Goal: Transaction & Acquisition: Register for event/course

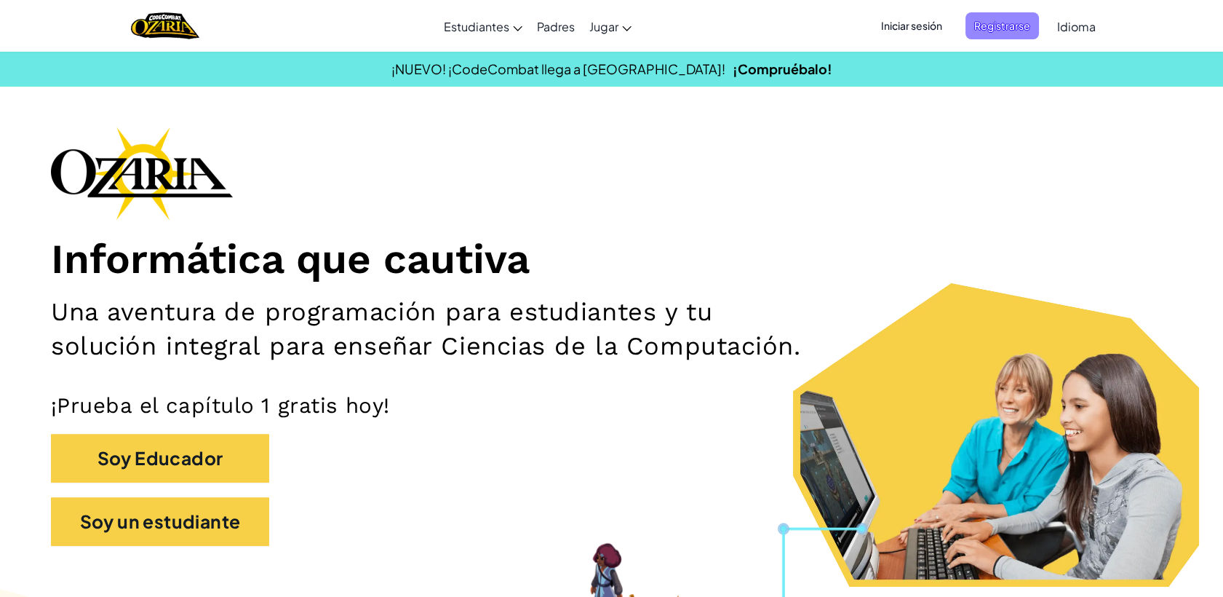
click at [982, 12] on span "Registrarse" at bounding box center [1001, 25] width 73 height 27
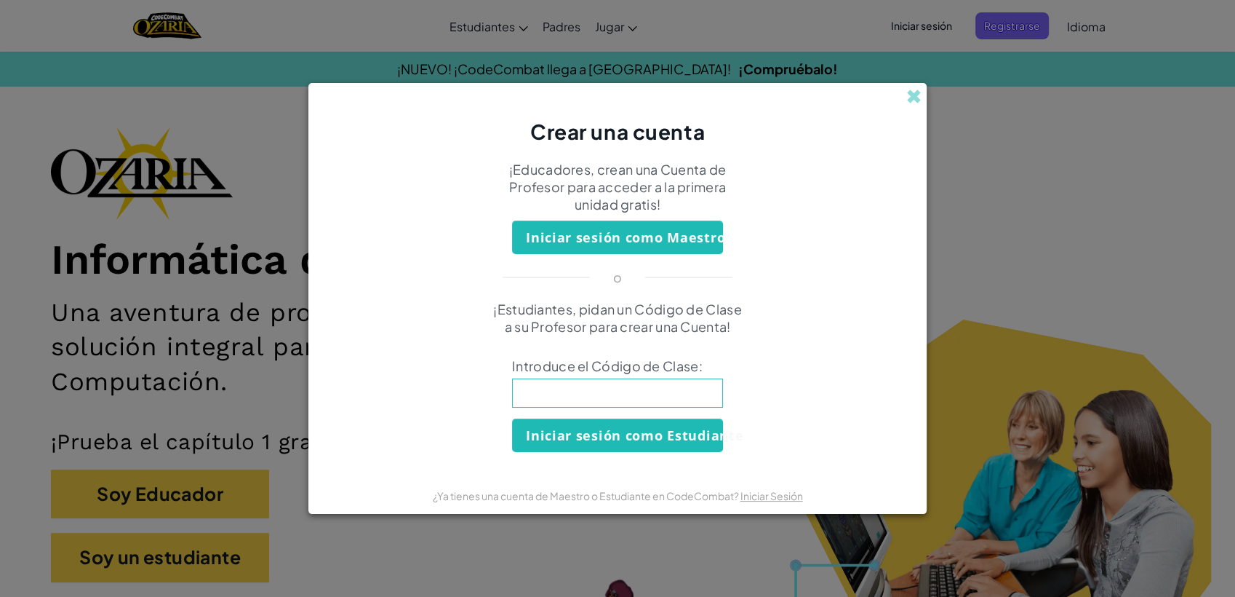
click at [634, 402] on input at bounding box center [617, 392] width 211 height 29
type input "NameSmallPan"
click at [616, 443] on button "Iniciar sesión como Estudiante" at bounding box center [617, 434] width 211 height 33
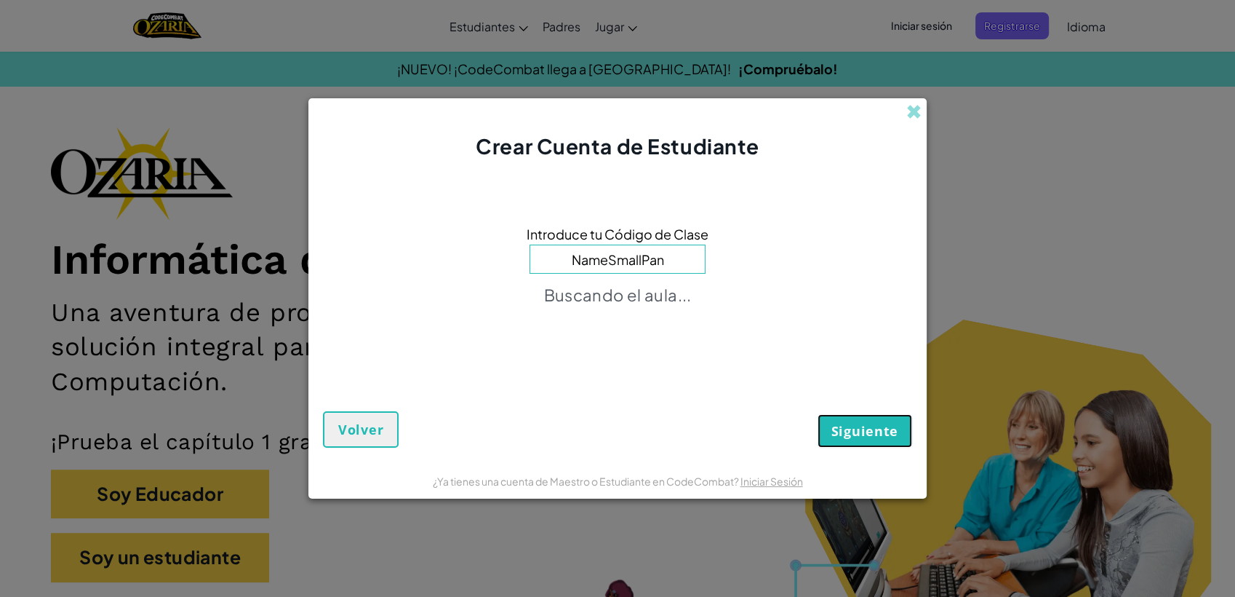
click at [879, 433] on span "Siguiente" at bounding box center [864, 430] width 67 height 17
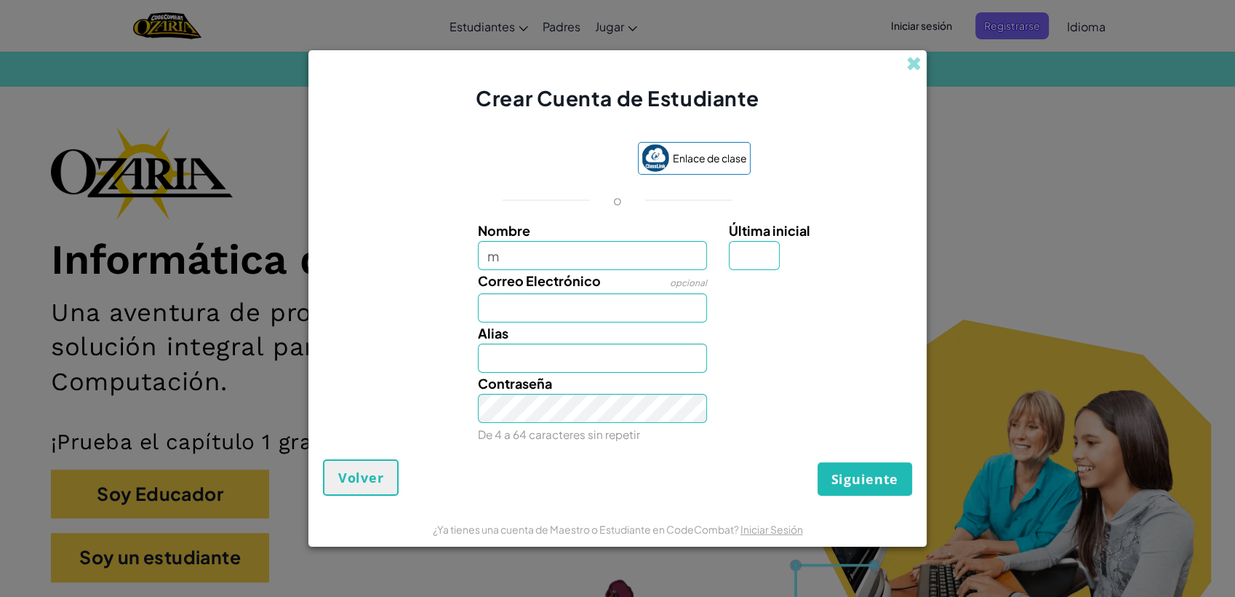
type input "Minnet"
type input "s"
type input "[EMAIL_ADDRESS][DOMAIN_NAME]"
type input "MinnetS"
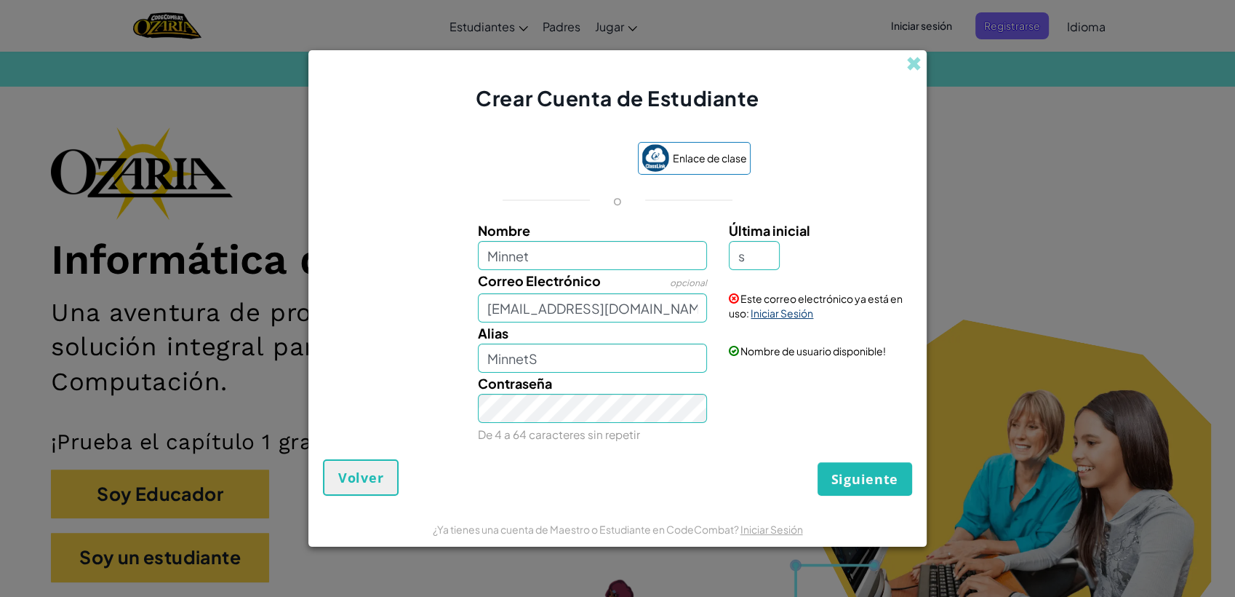
click at [759, 315] on link "Iniciar Sesión" at bounding box center [782, 312] width 63 height 13
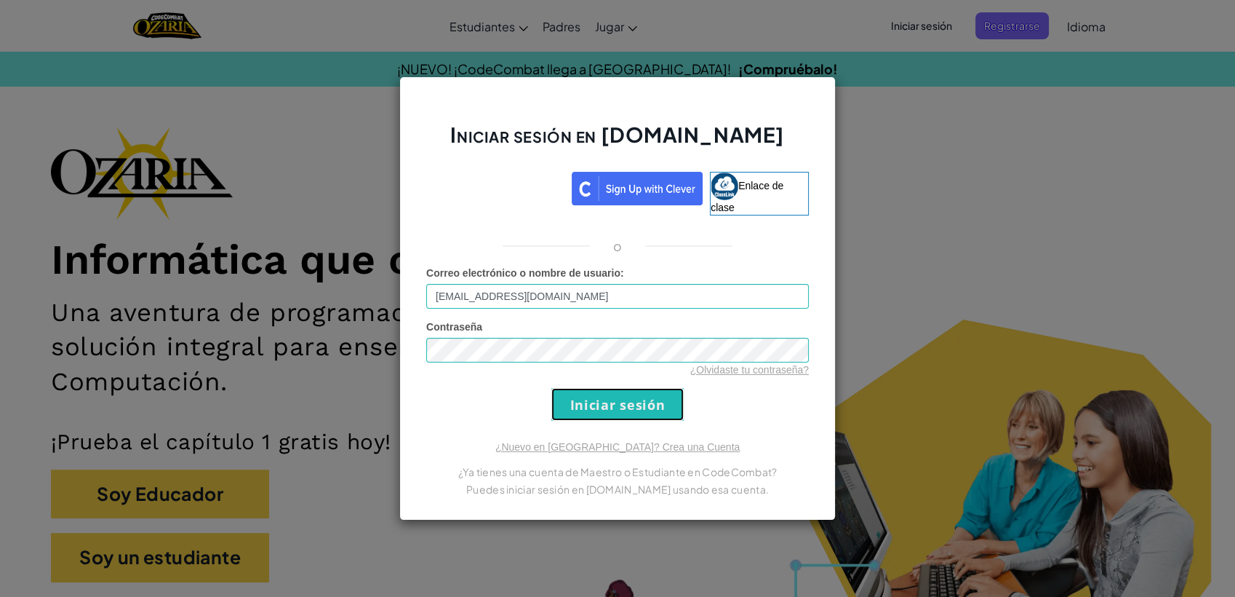
click at [599, 415] on input "Iniciar sesión" at bounding box center [617, 404] width 132 height 33
